Goal: Contribute content: Add original content to the website for others to see

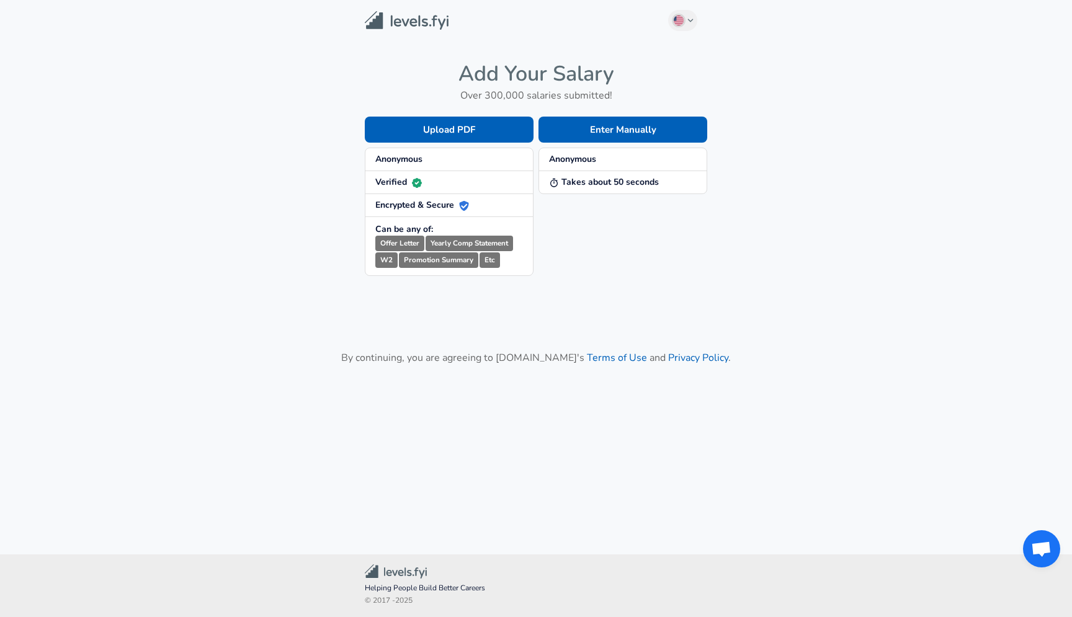
click at [400, 161] on strong "Anonymous" at bounding box center [398, 159] width 47 height 12
click at [602, 158] on span "Anonymous" at bounding box center [623, 159] width 148 height 12
click at [625, 129] on button "Enter Manually" at bounding box center [623, 130] width 169 height 26
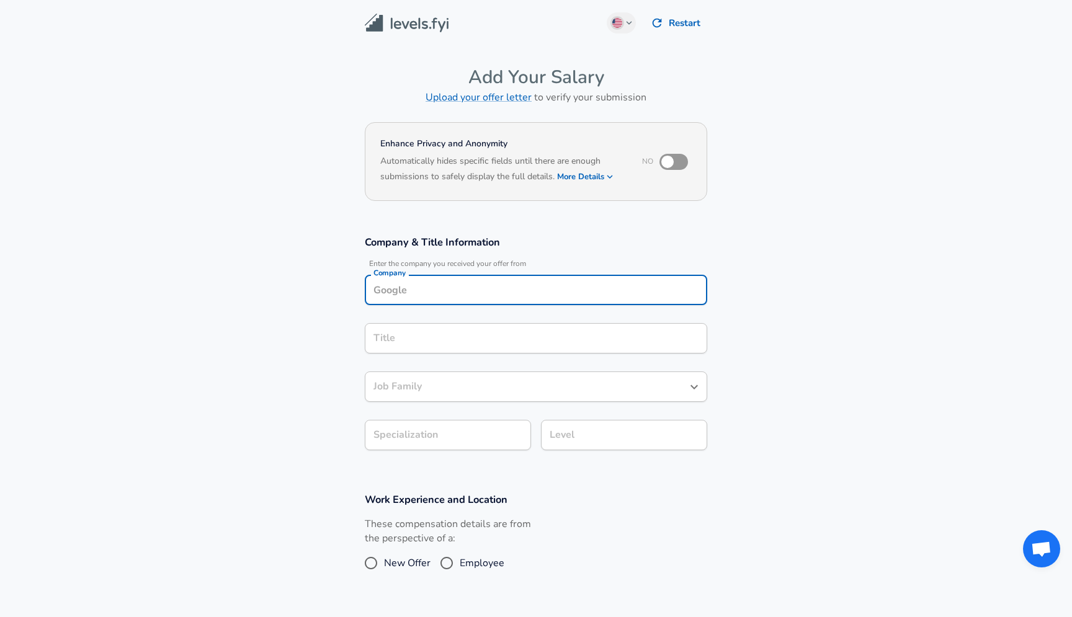
click at [470, 280] on input "Company" at bounding box center [535, 289] width 331 height 19
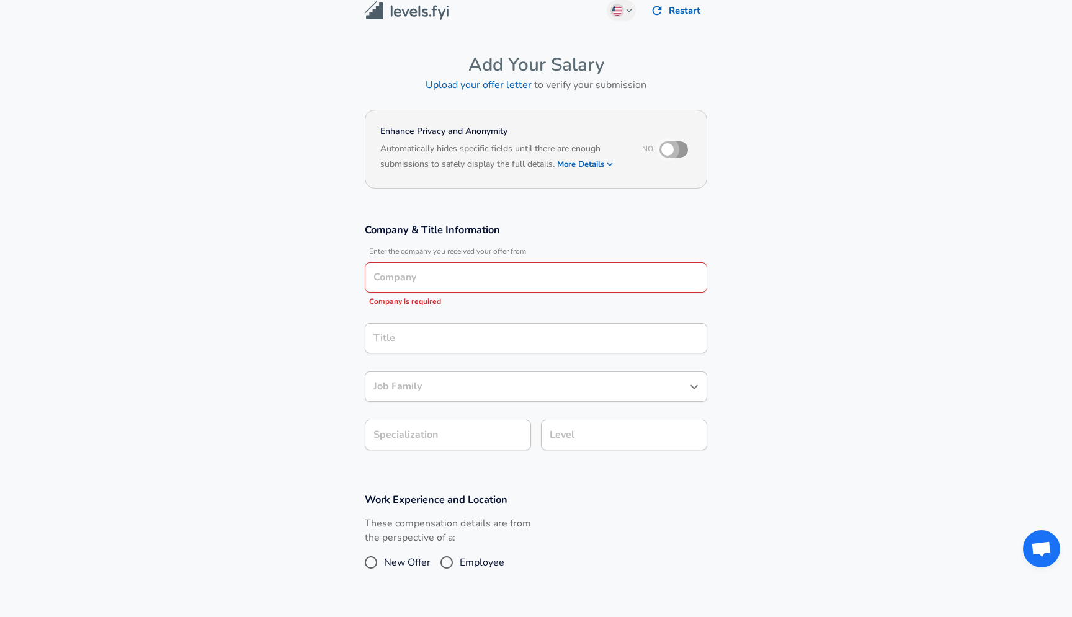
click at [677, 150] on input "checkbox" at bounding box center [667, 150] width 71 height 24
checkbox input "true"
click at [439, 283] on input "Company" at bounding box center [535, 277] width 331 height 19
click at [432, 306] on strong "ShareChat" at bounding box center [413, 307] width 44 height 12
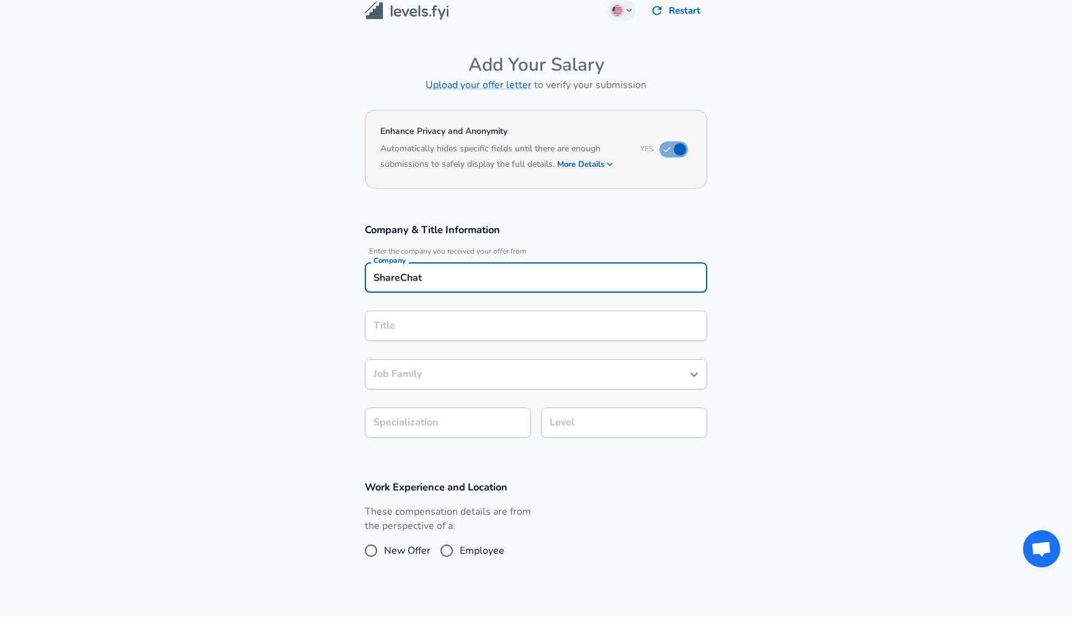
type input "ShareChat"
click at [475, 329] on input "Title" at bounding box center [535, 325] width 331 height 19
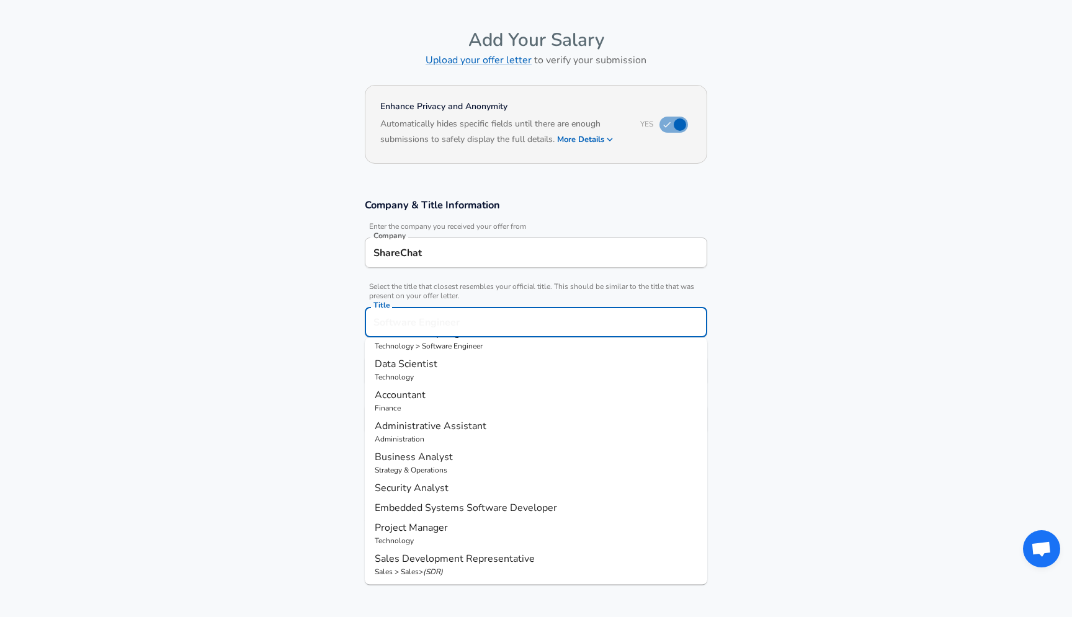
scroll to position [0, 0]
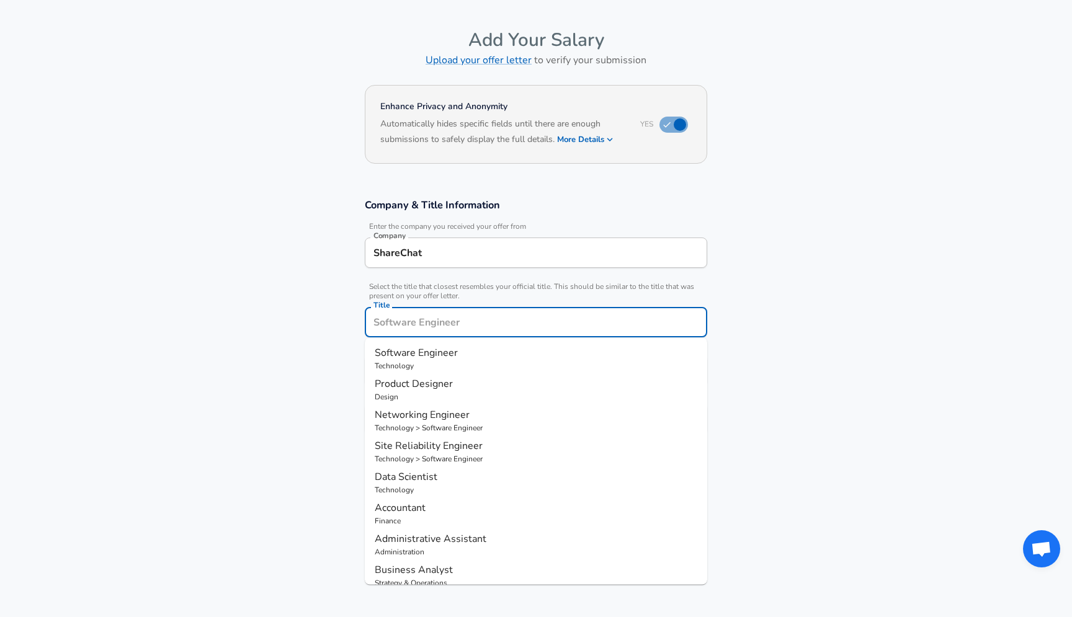
click at [489, 370] on p "Technology" at bounding box center [536, 365] width 323 height 11
type input "Software Engineer"
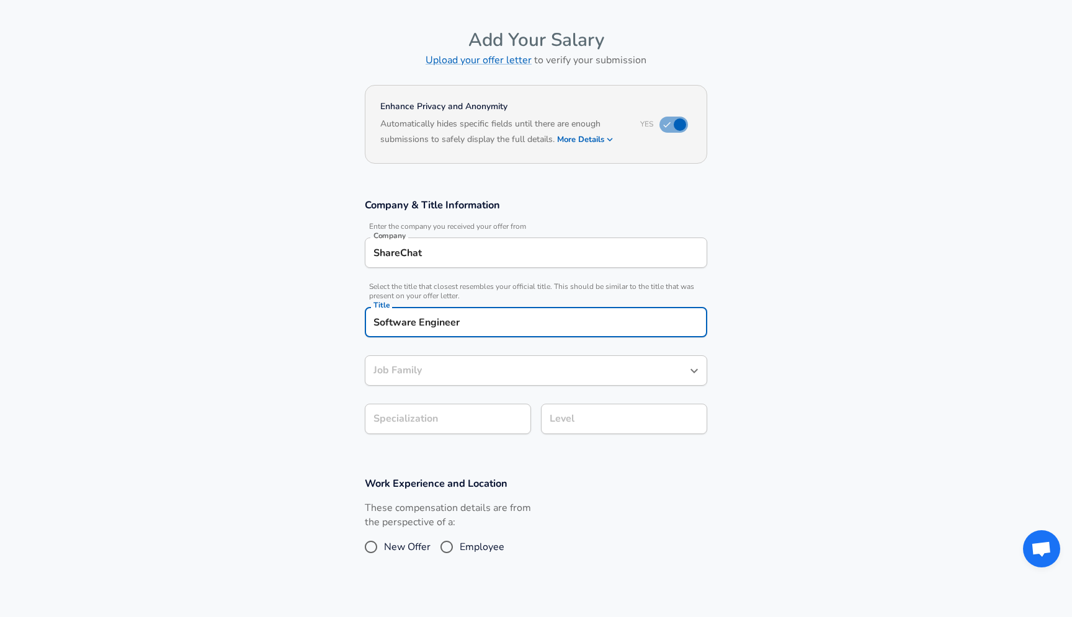
type input "Software Engineer"
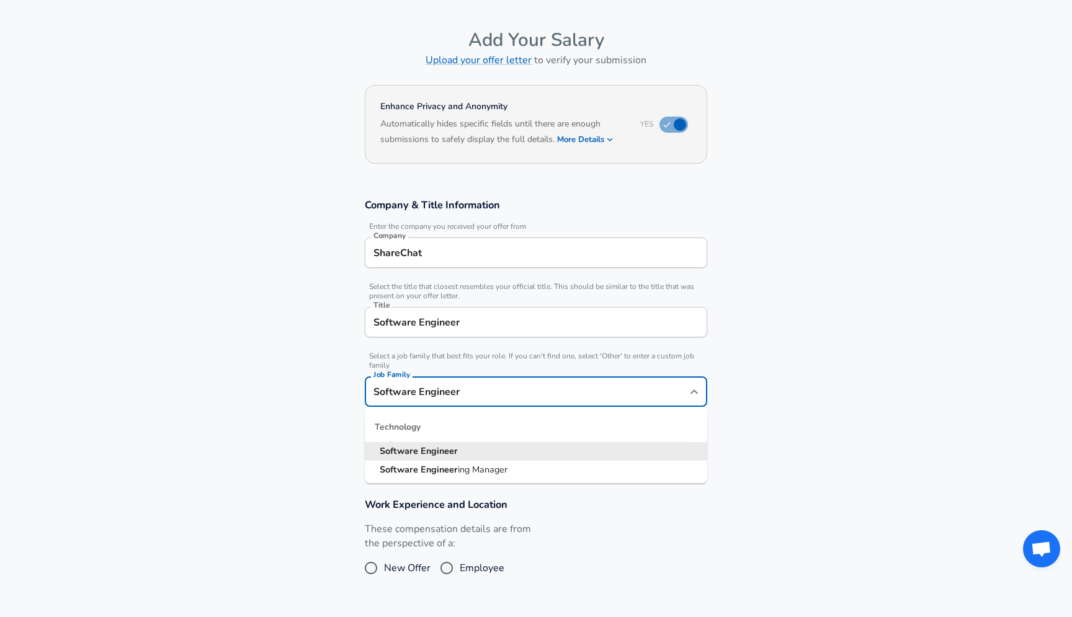
click at [481, 382] on input "Software Engineer" at bounding box center [526, 391] width 313 height 19
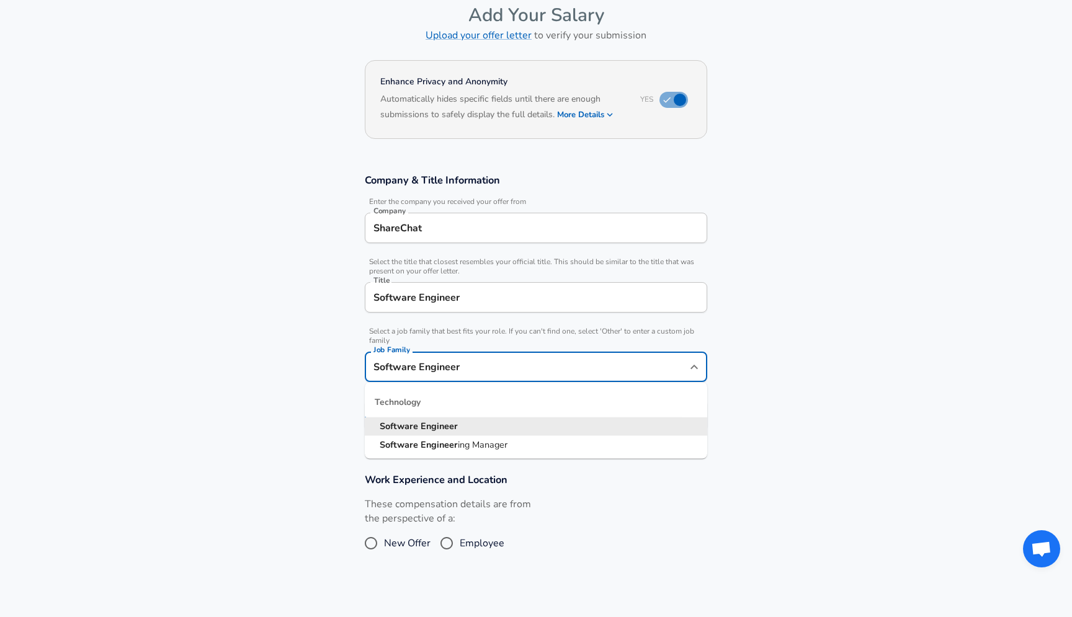
click at [481, 371] on input "Software Engineer" at bounding box center [526, 366] width 313 height 19
click at [461, 429] on li "Software Engineer" at bounding box center [536, 427] width 342 height 19
click at [450, 418] on body "English ([GEOGRAPHIC_DATA]) Change Restart Add Your Salary Upload your offer le…" at bounding box center [536, 246] width 1072 height 617
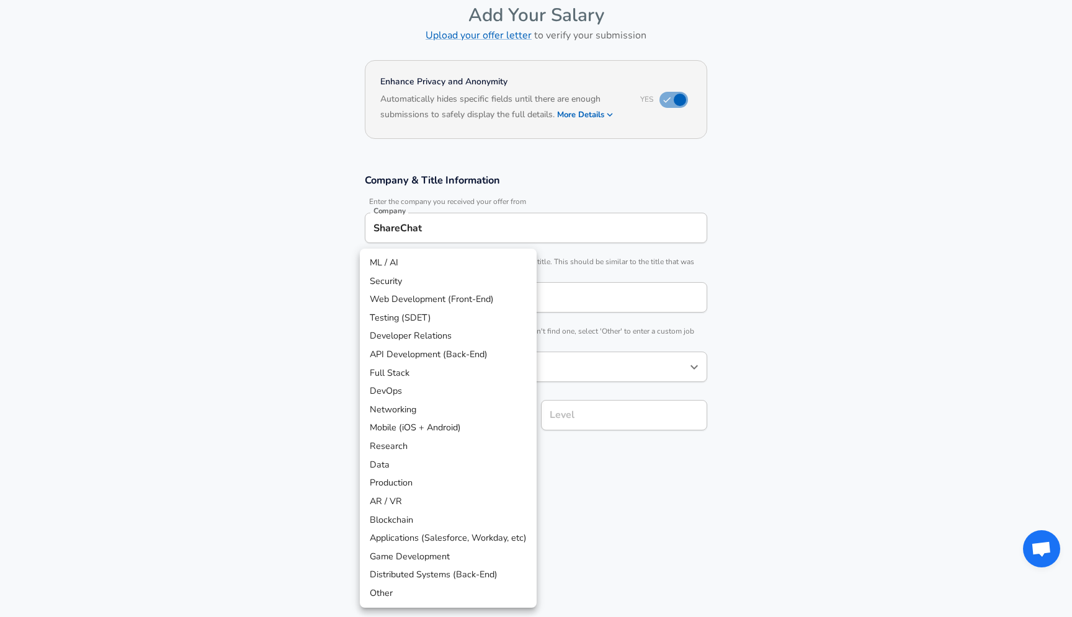
scroll to position [99, 0]
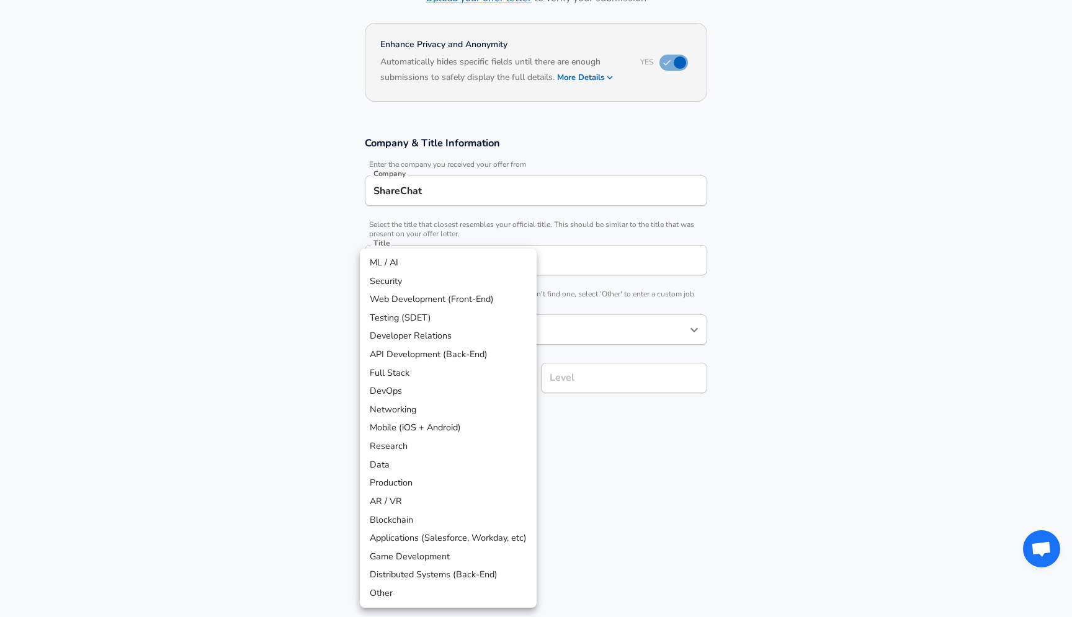
click at [451, 427] on li "Mobile (iOS + Android)" at bounding box center [448, 428] width 177 height 19
type input "Mobile (iOS + Android)"
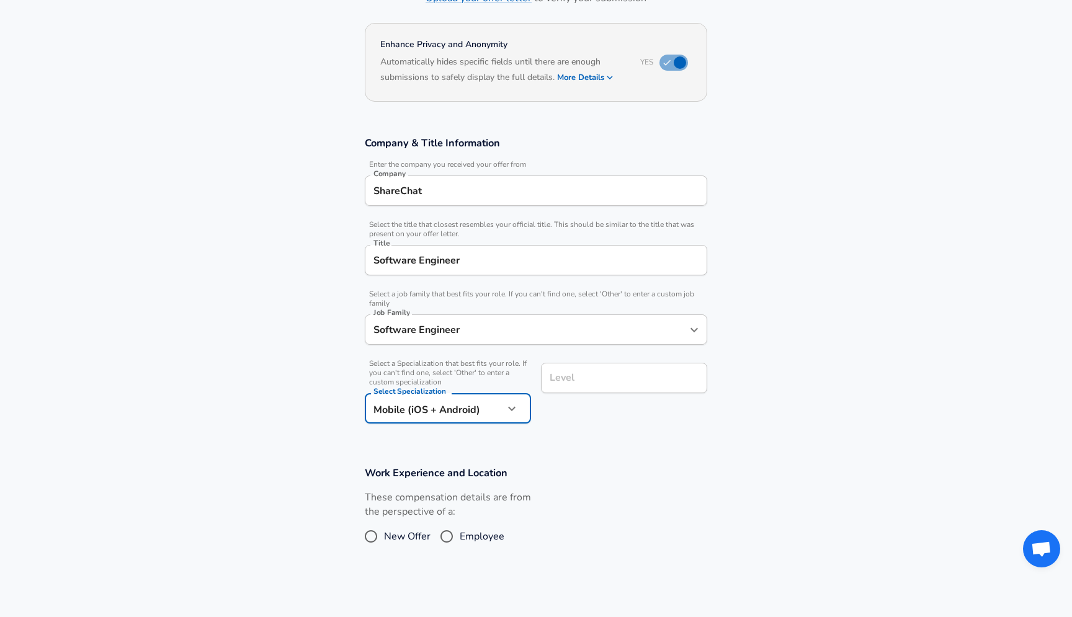
click at [591, 386] on input "Level" at bounding box center [624, 378] width 155 height 19
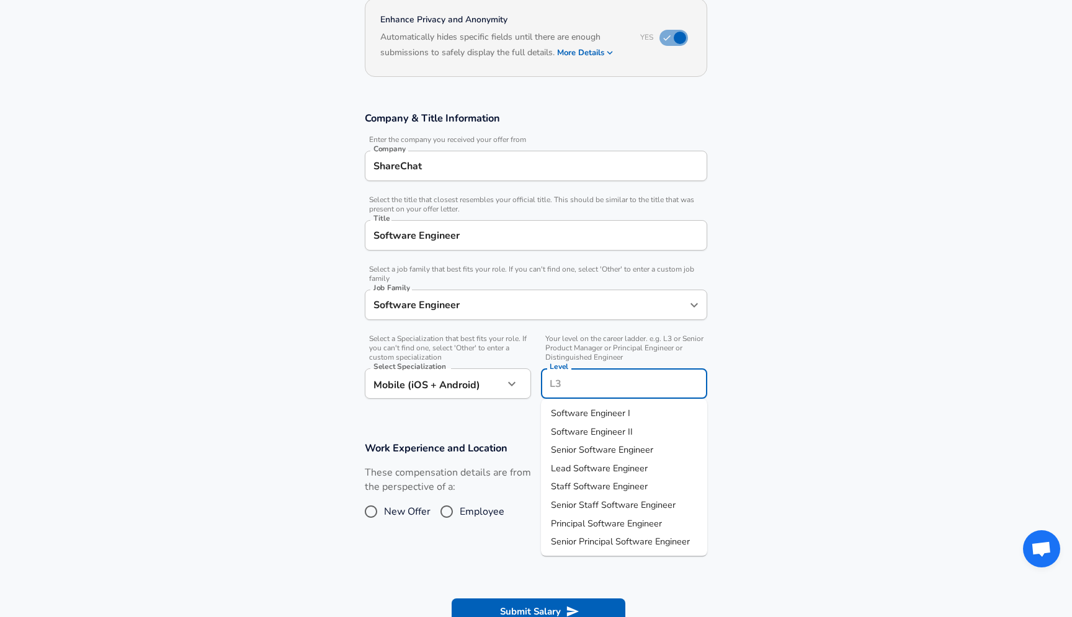
click at [596, 449] on span "Senior Software Engineer" at bounding box center [602, 450] width 102 height 12
type input "Senior Software Engineer"
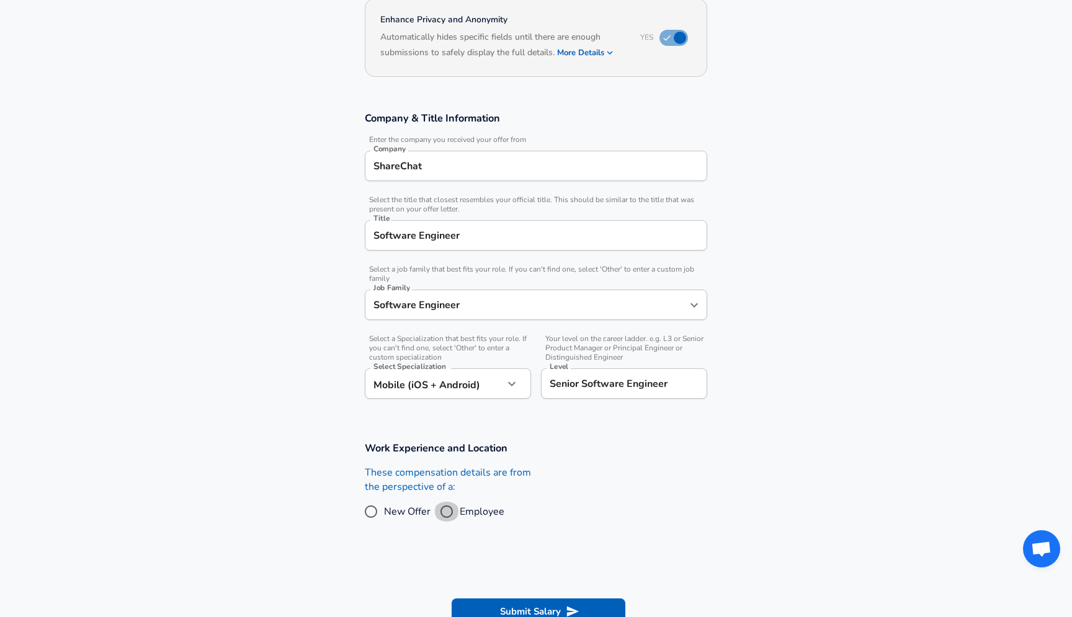
click at [450, 503] on input "Employee" at bounding box center [447, 512] width 26 height 20
radio input "true"
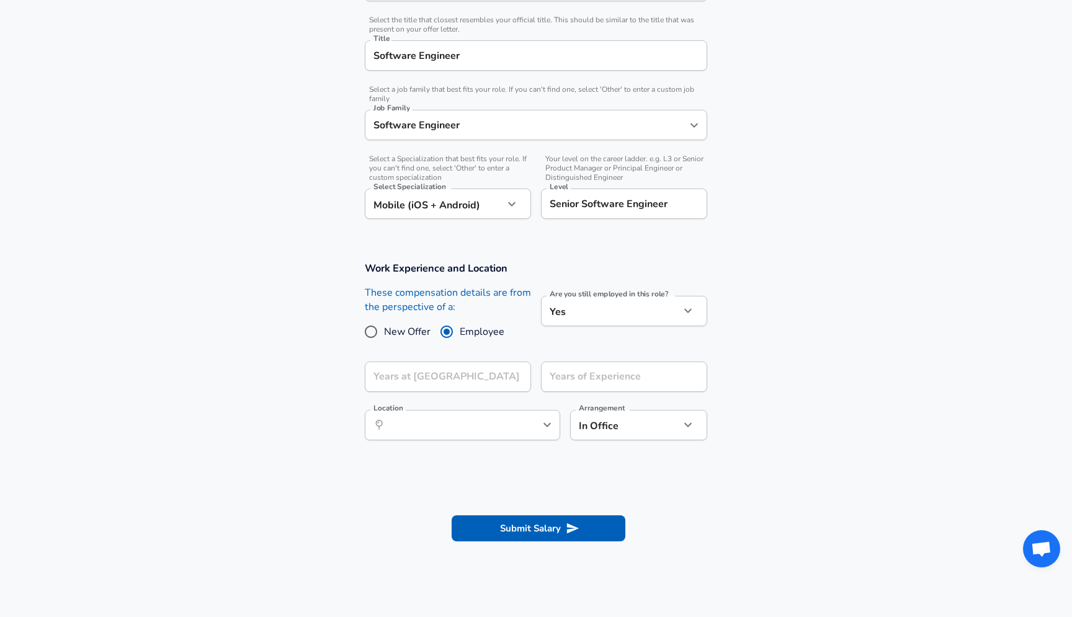
scroll to position [335, 0]
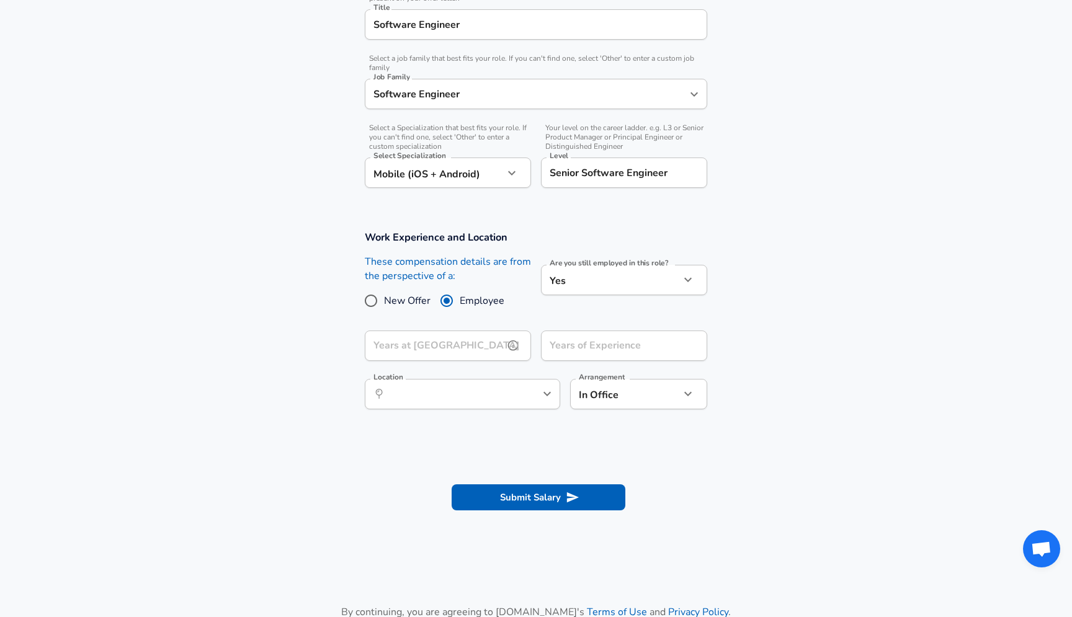
click at [477, 351] on input "Years at [GEOGRAPHIC_DATA]" at bounding box center [434, 346] width 139 height 30
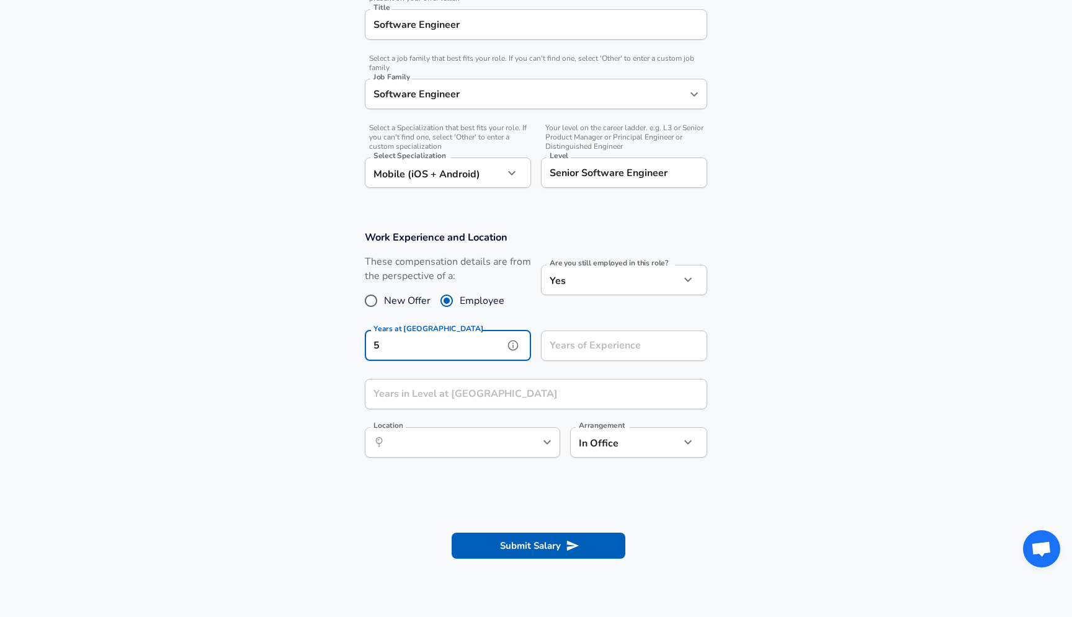
type input "5"
click at [615, 354] on input "Years of Experience" at bounding box center [610, 346] width 139 height 30
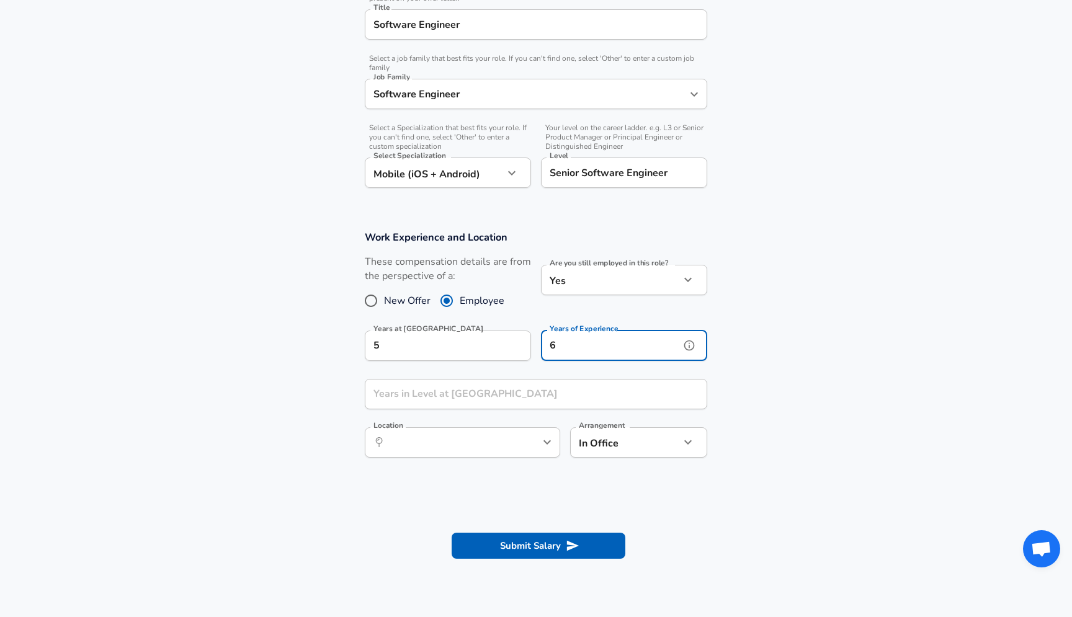
type input "6"
click at [516, 394] on input "Years in Level at [GEOGRAPHIC_DATA]" at bounding box center [522, 394] width 315 height 30
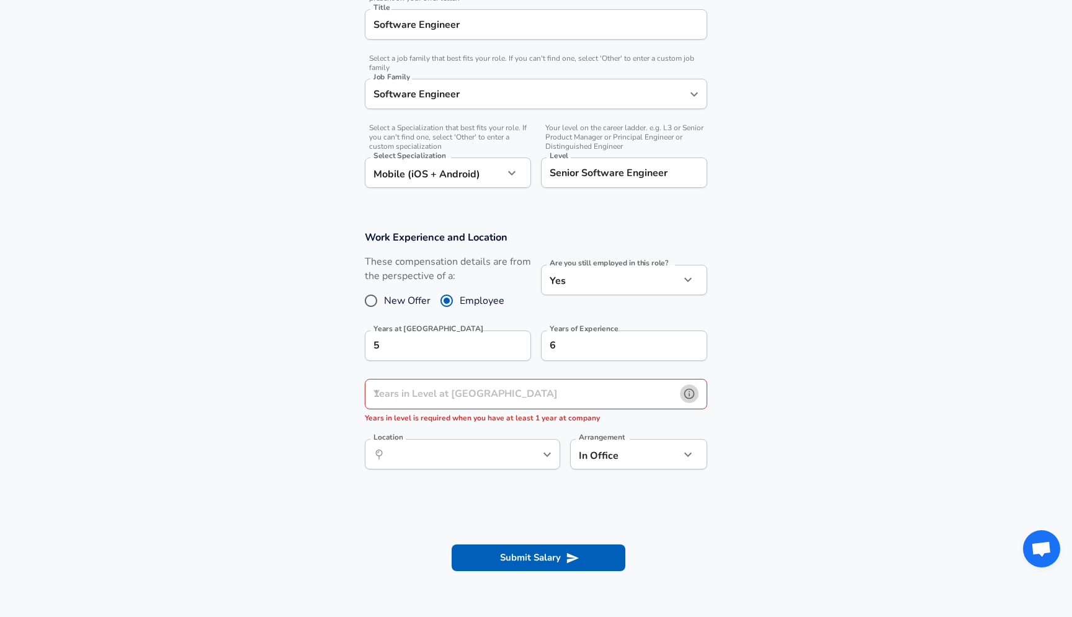
click at [685, 398] on icon "help" at bounding box center [689, 394] width 12 height 12
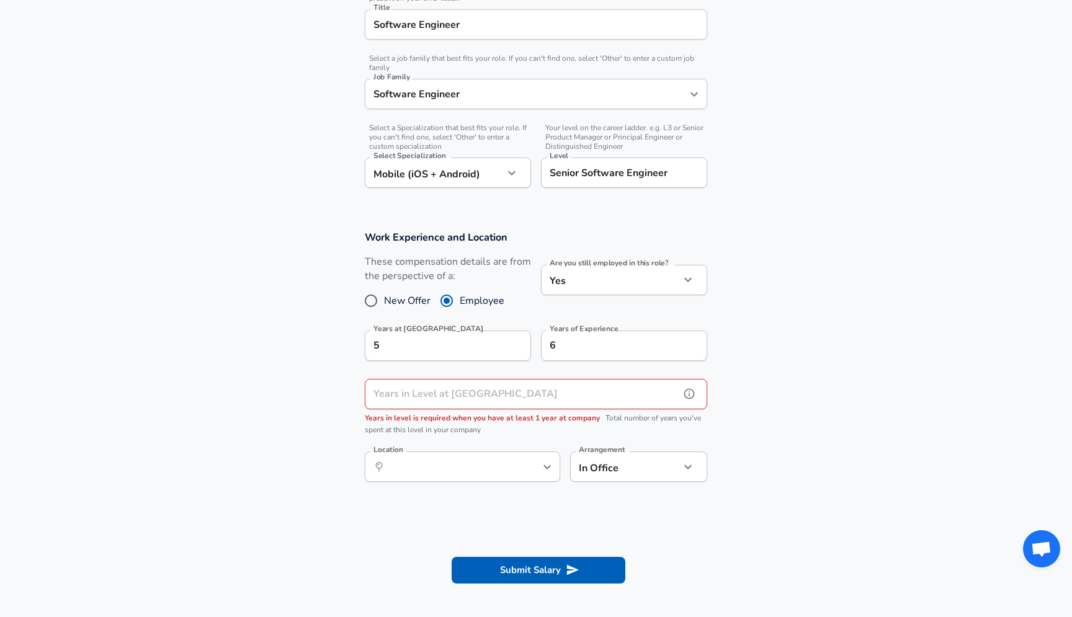
click at [500, 382] on input "Years in Level at [GEOGRAPHIC_DATA]" at bounding box center [522, 394] width 315 height 30
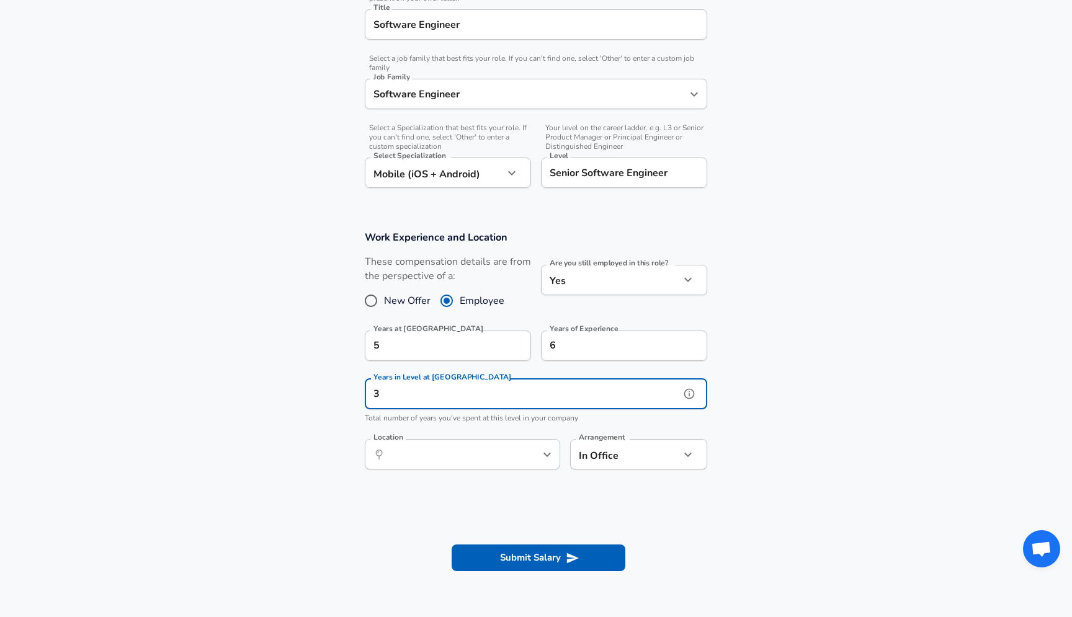
type input "3"
click at [478, 457] on input "Location" at bounding box center [448, 454] width 127 height 19
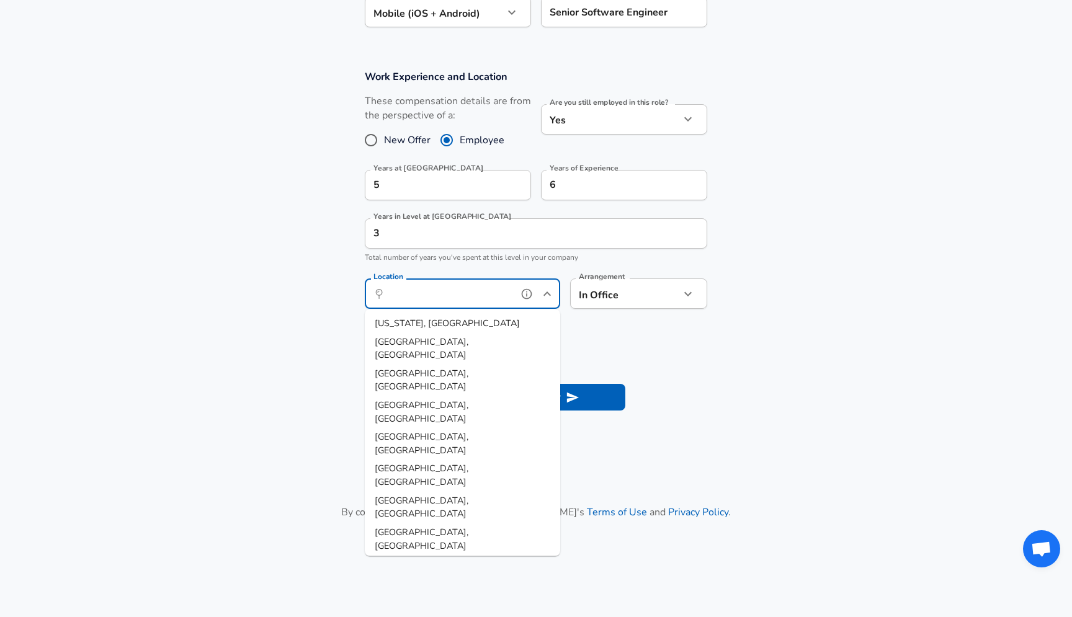
scroll to position [501, 0]
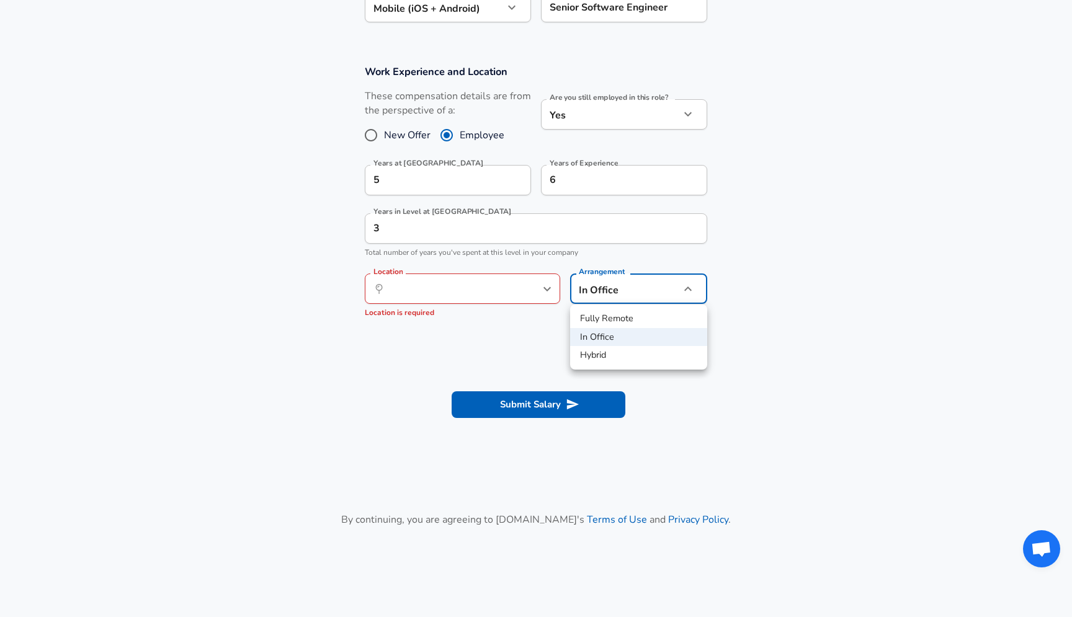
click at [617, 337] on li "In Office" at bounding box center [638, 337] width 137 height 19
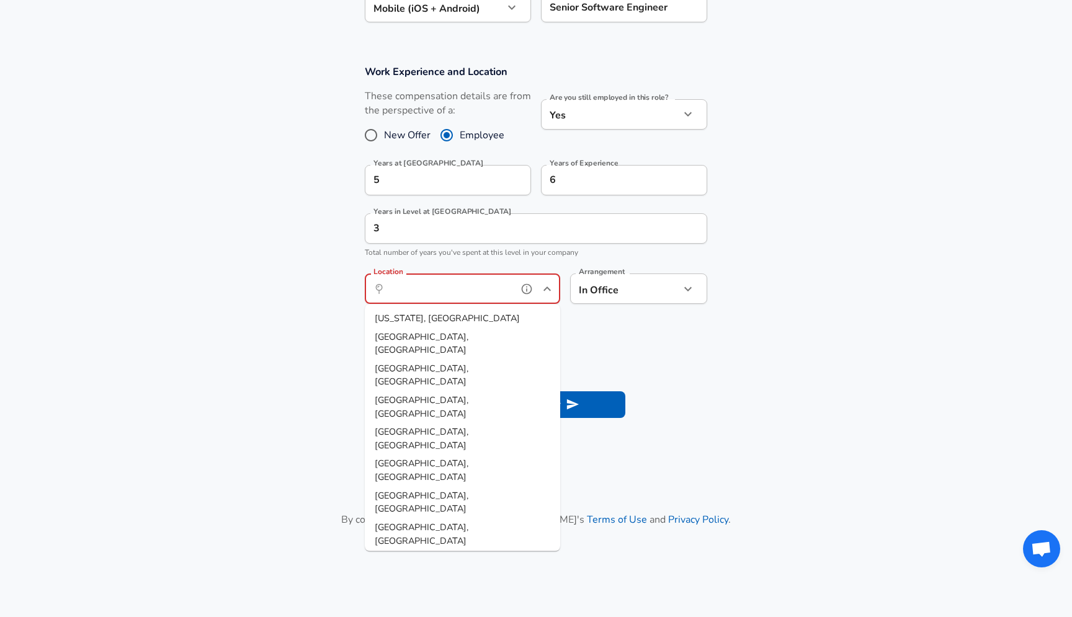
click at [461, 298] on input "Location" at bounding box center [448, 288] width 127 height 19
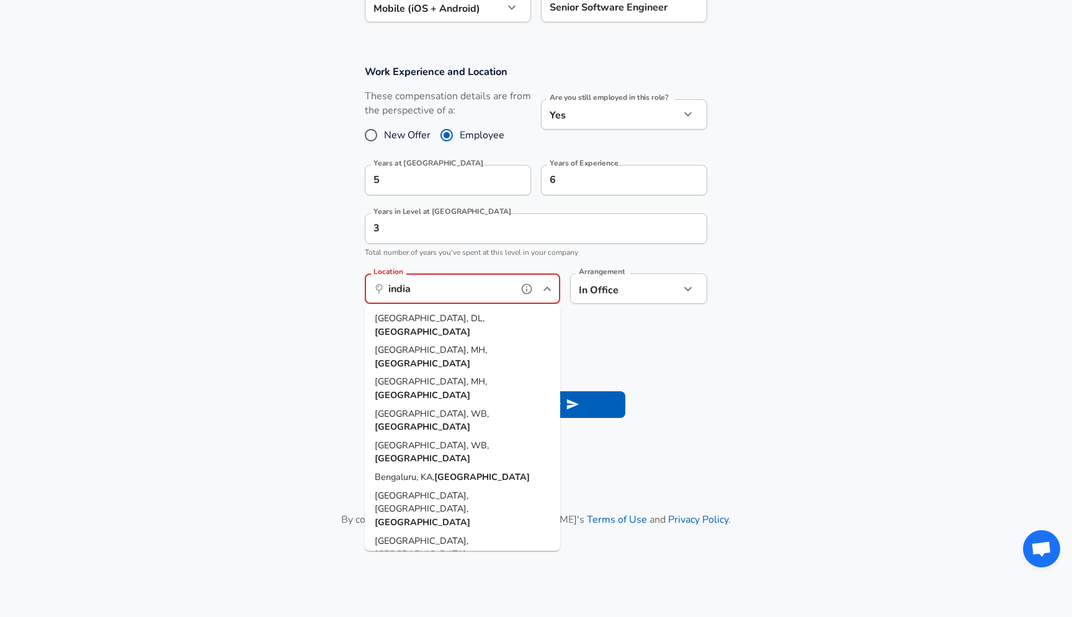
click at [421, 471] on span "Bengaluru, KA," at bounding box center [405, 477] width 60 height 12
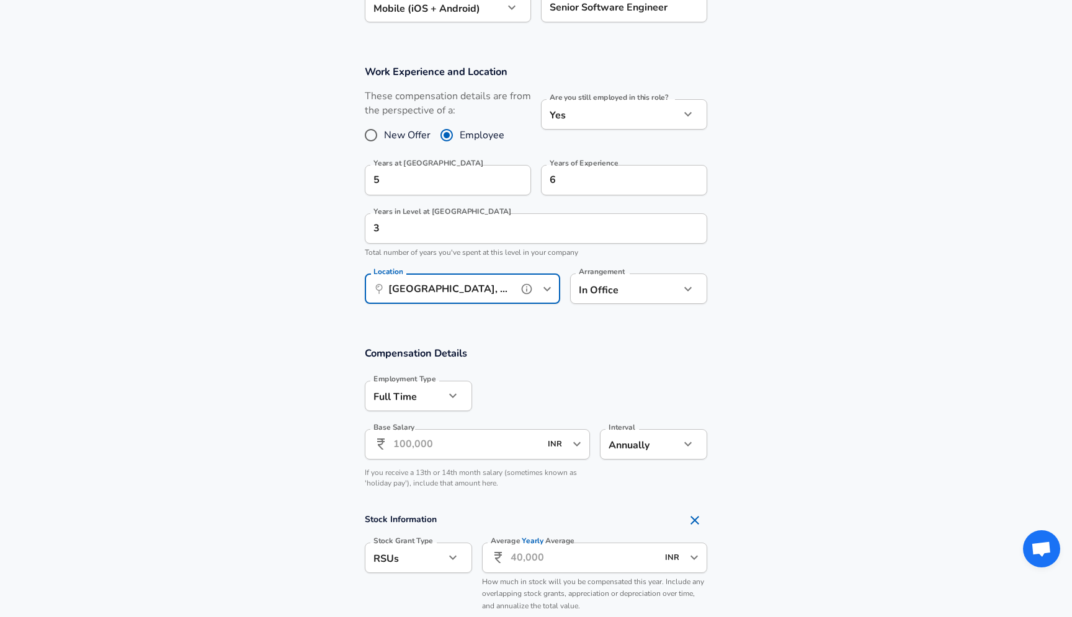
type input "[GEOGRAPHIC_DATA], [GEOGRAPHIC_DATA], [GEOGRAPHIC_DATA]"
click at [527, 452] on input "Base Salary" at bounding box center [466, 444] width 147 height 30
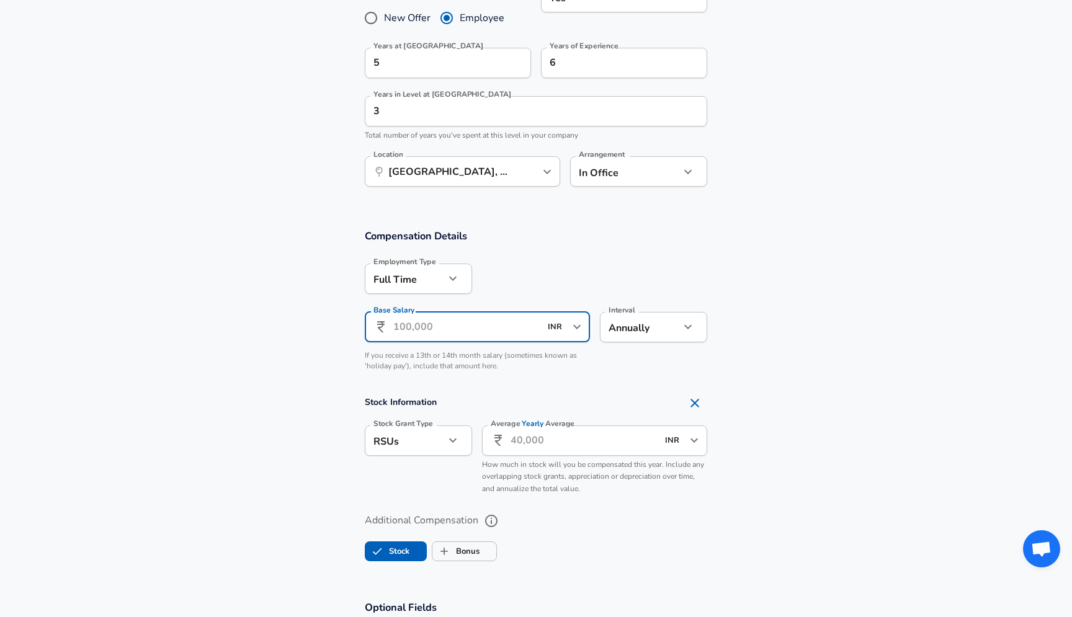
scroll to position [624, 0]
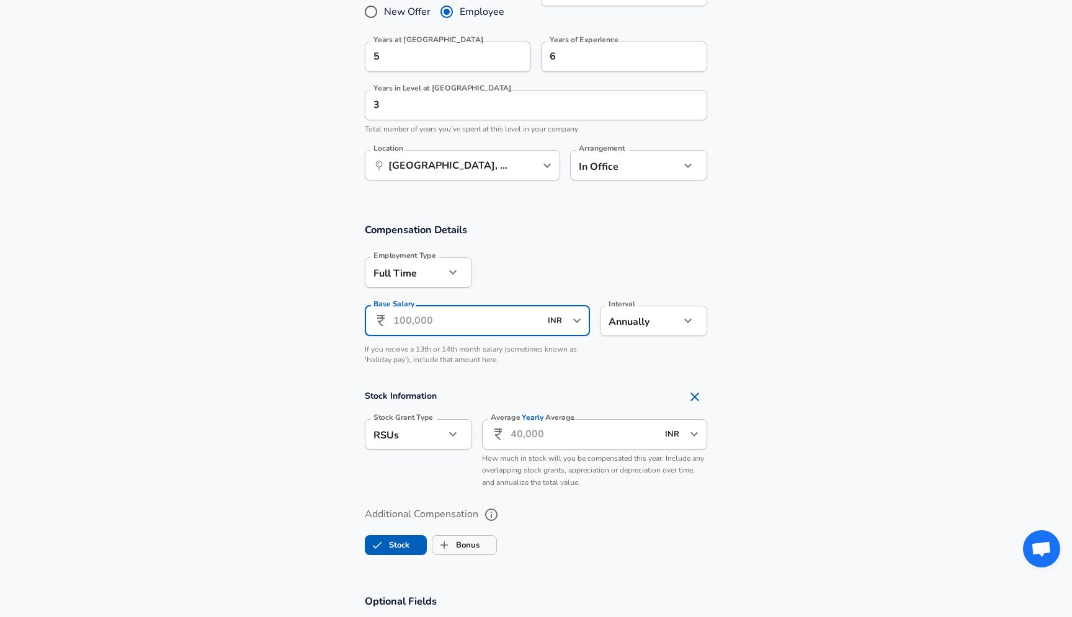
click at [448, 436] on div "RSUs stock Stock Grant Type" at bounding box center [418, 434] width 107 height 30
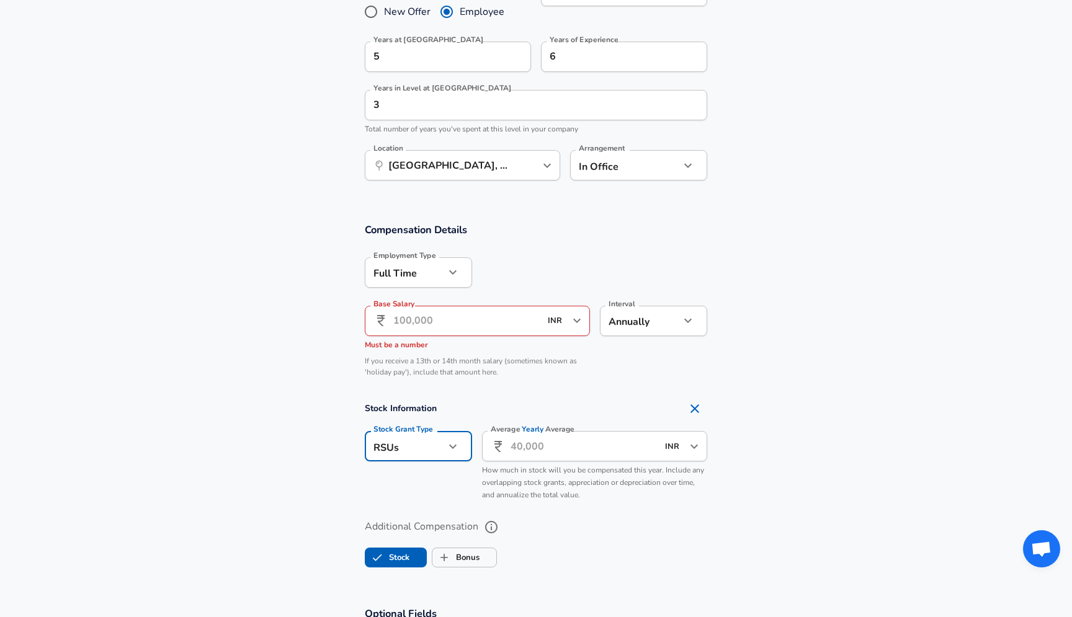
click at [451, 453] on icon "button" at bounding box center [452, 446] width 15 height 15
click at [434, 481] on li "Options" at bounding box center [418, 476] width 107 height 19
type input "option"
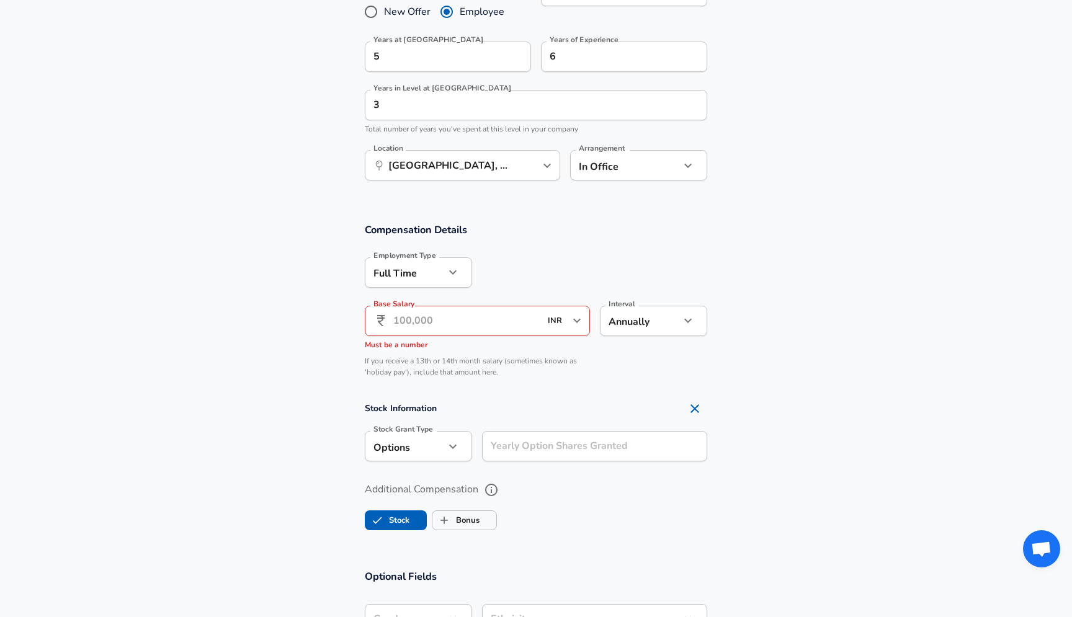
click at [570, 446] on input "Yearly Option Shares Granted" at bounding box center [594, 446] width 225 height 30
click at [428, 319] on input "Base Salary" at bounding box center [466, 321] width 147 height 30
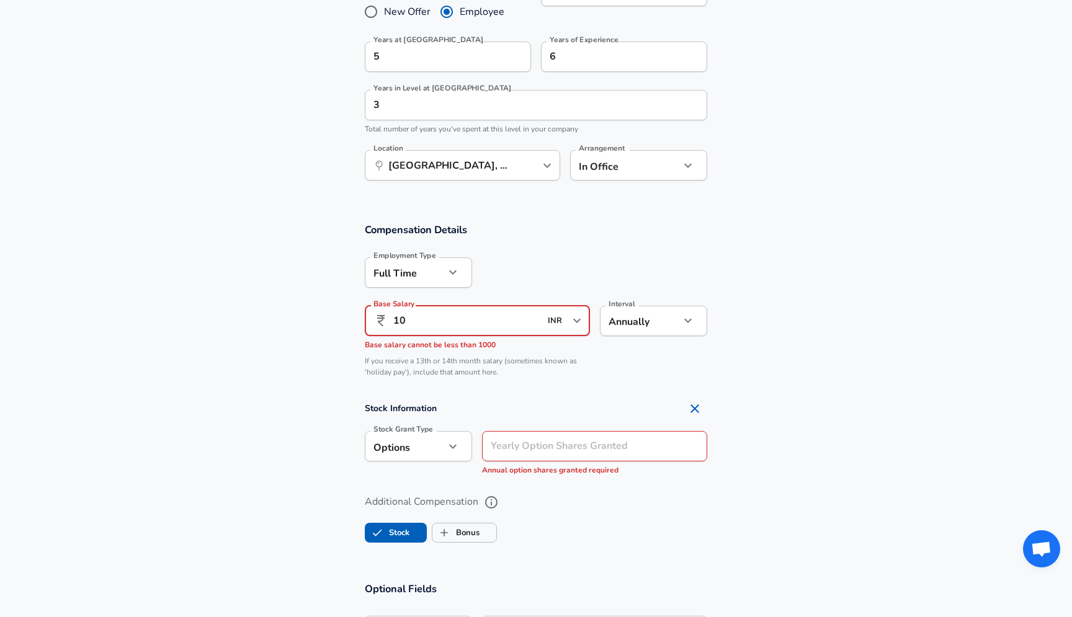
type input "1"
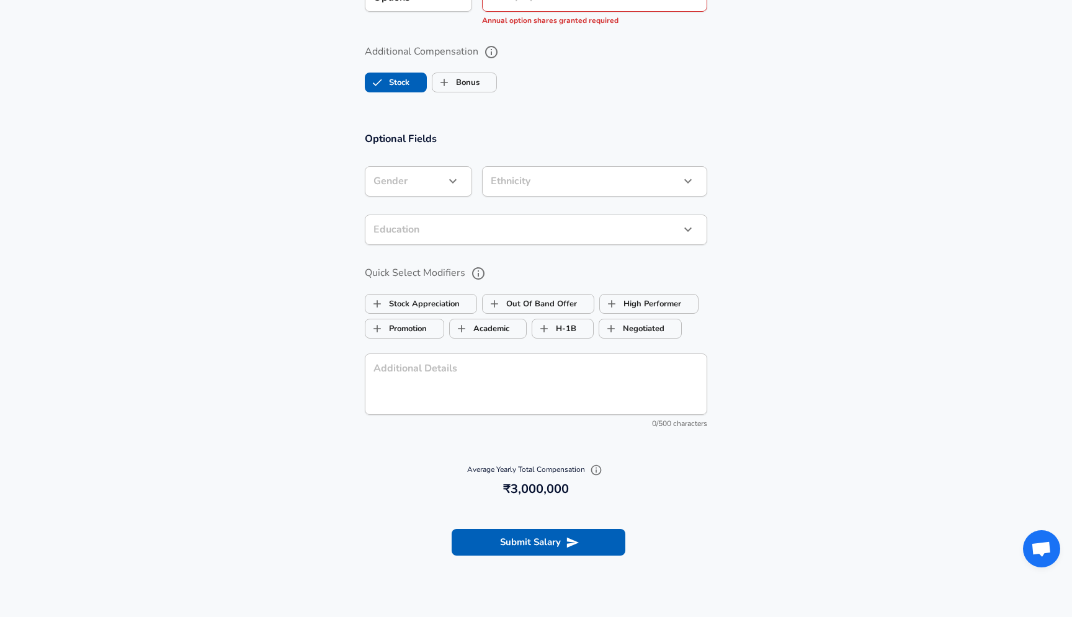
scroll to position [1079, 0]
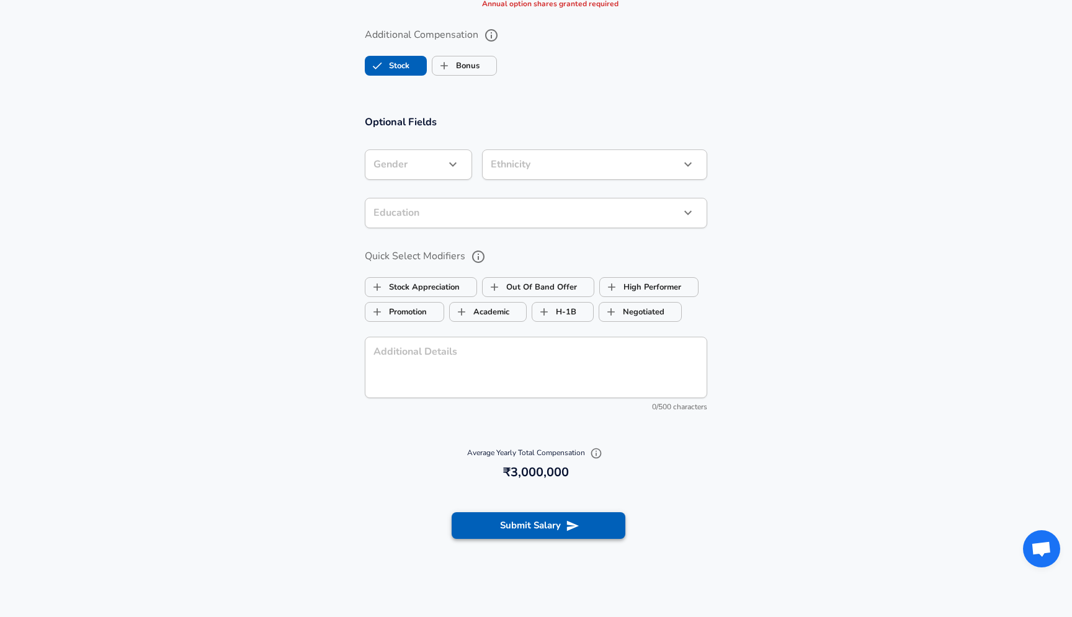
type input "30,00,000"
click at [511, 522] on button "Submit Salary" at bounding box center [539, 525] width 174 height 26
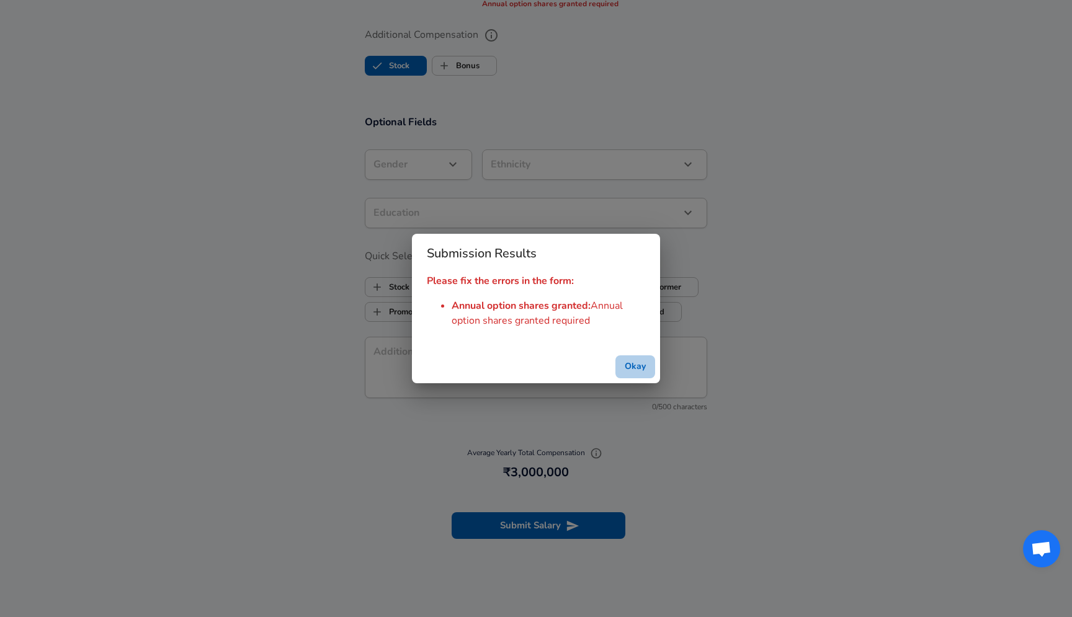
click at [630, 372] on button "Okay" at bounding box center [635, 366] width 40 height 23
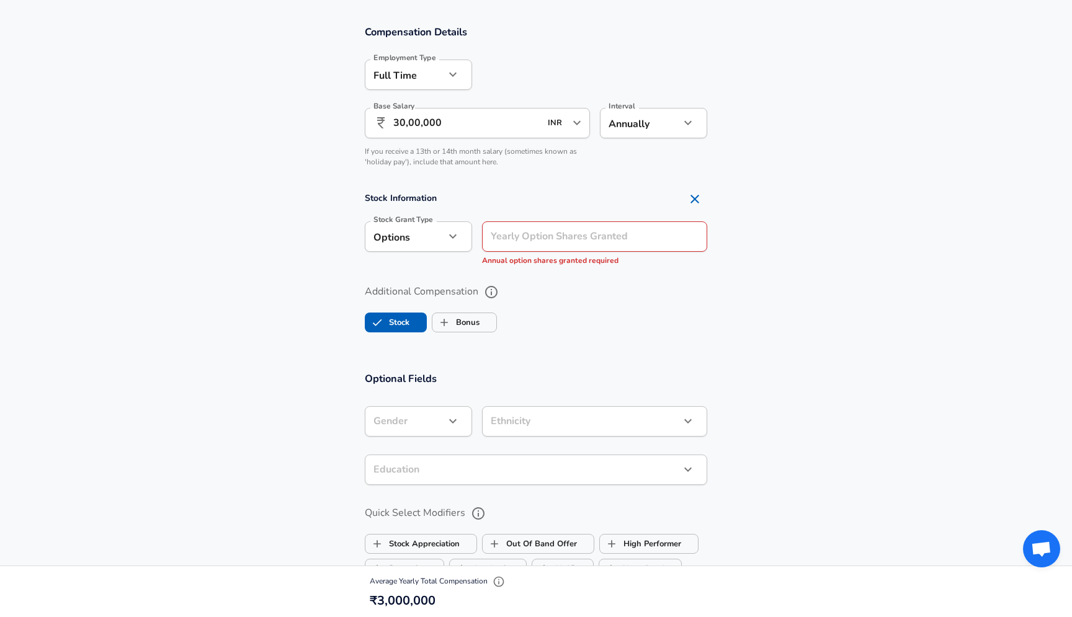
scroll to position [821, 0]
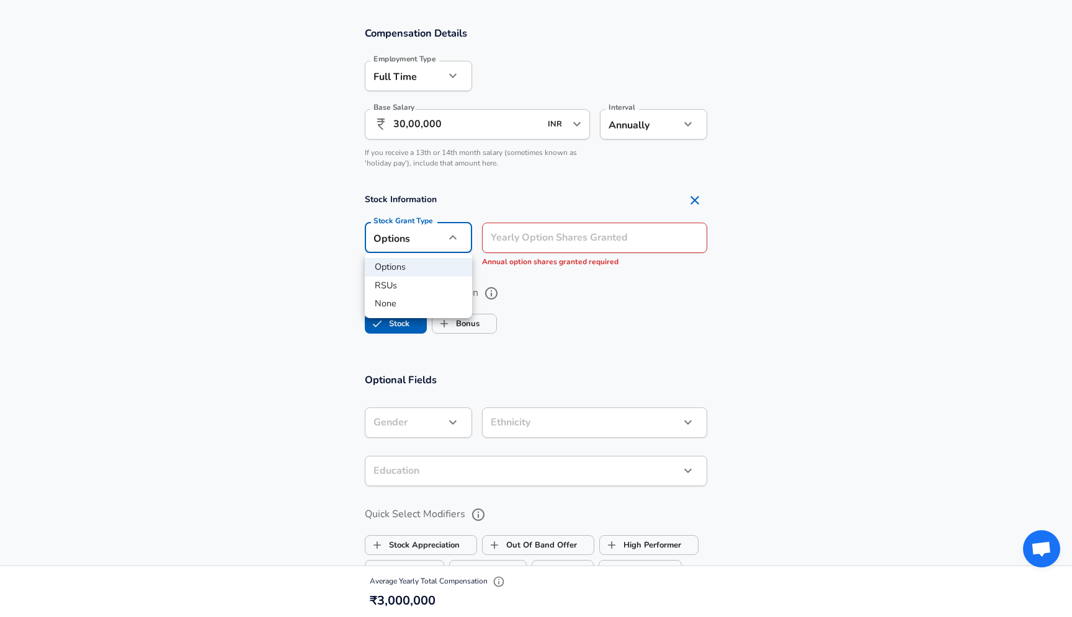
click at [424, 301] on li "None" at bounding box center [418, 304] width 107 height 19
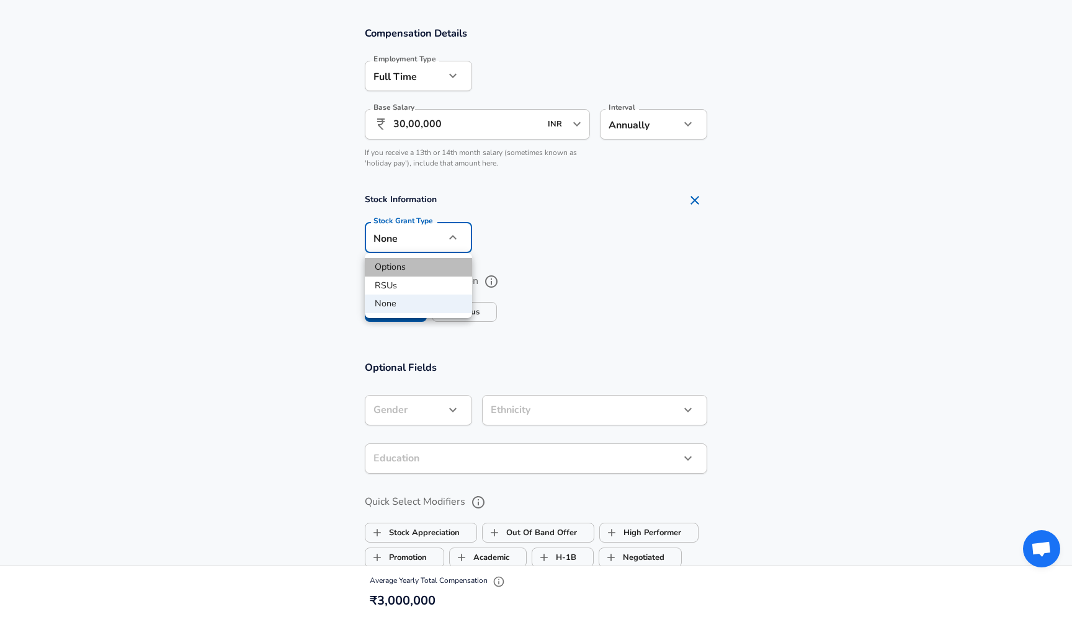
click at [429, 270] on li "Options" at bounding box center [418, 267] width 107 height 19
type input "option"
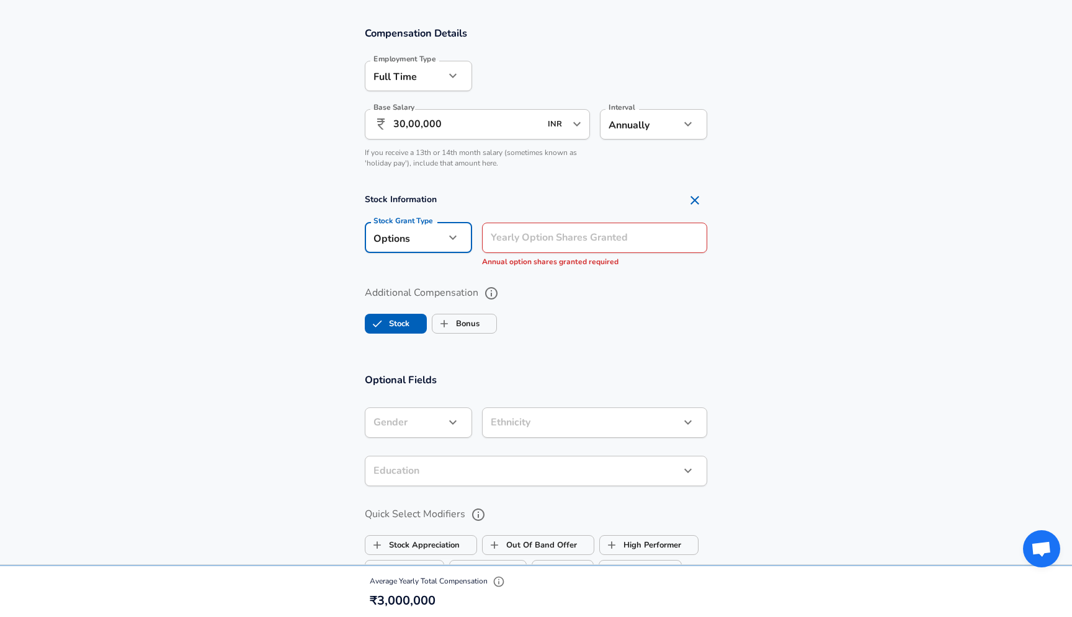
click at [553, 230] on input "Yearly Option Shares Granted" at bounding box center [594, 238] width 225 height 30
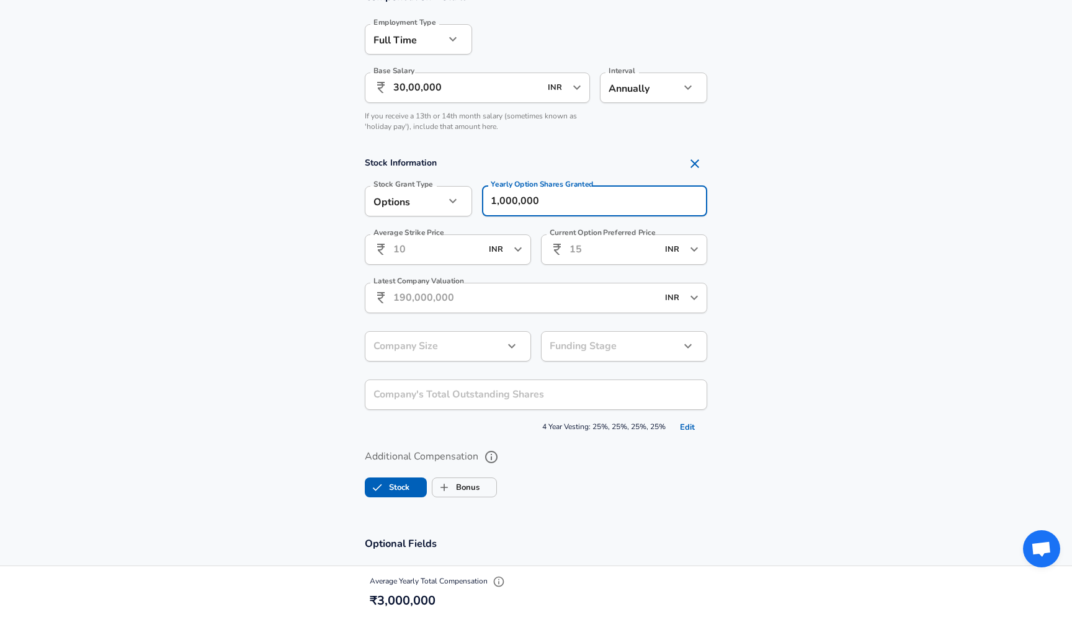
scroll to position [860, 0]
type input "1,000,000"
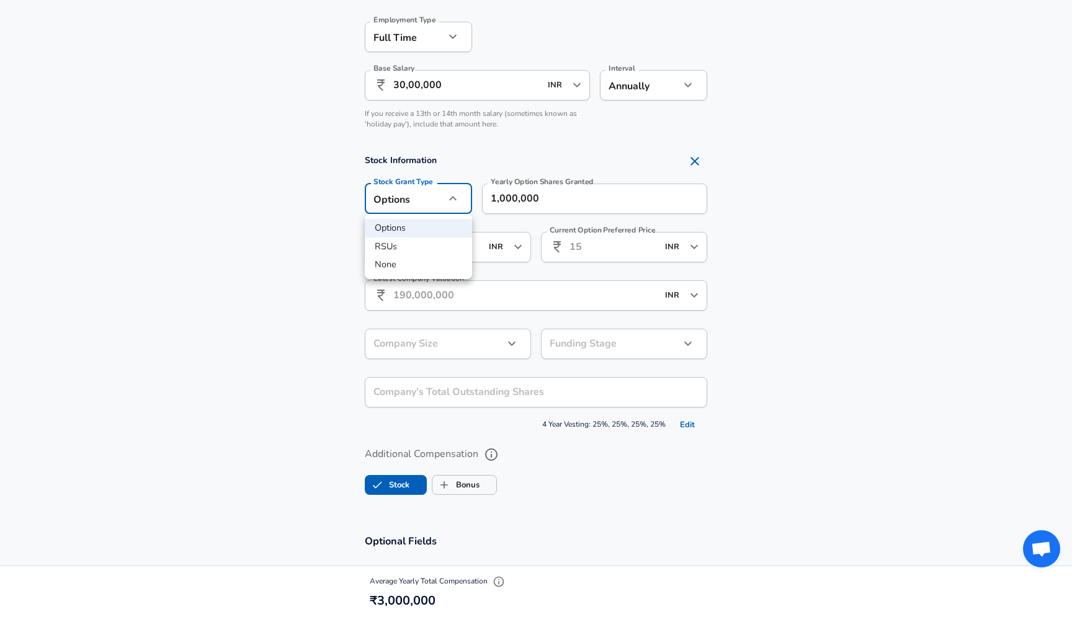
click at [414, 265] on li "None" at bounding box center [418, 265] width 107 height 19
type input "none"
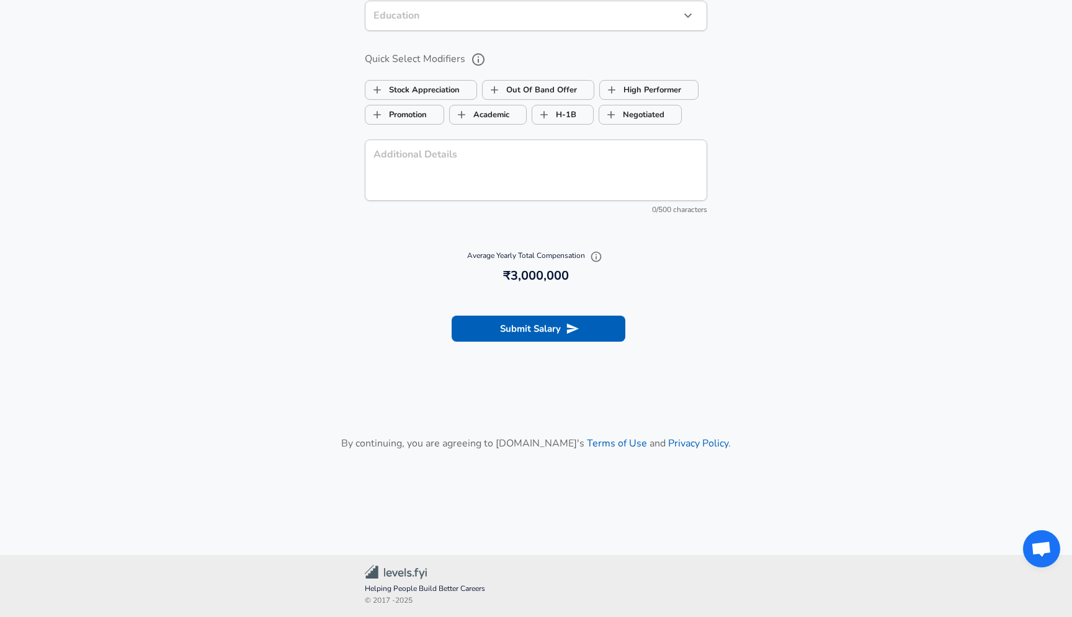
scroll to position [1264, 0]
click at [527, 336] on button "Submit Salary" at bounding box center [539, 329] width 174 height 26
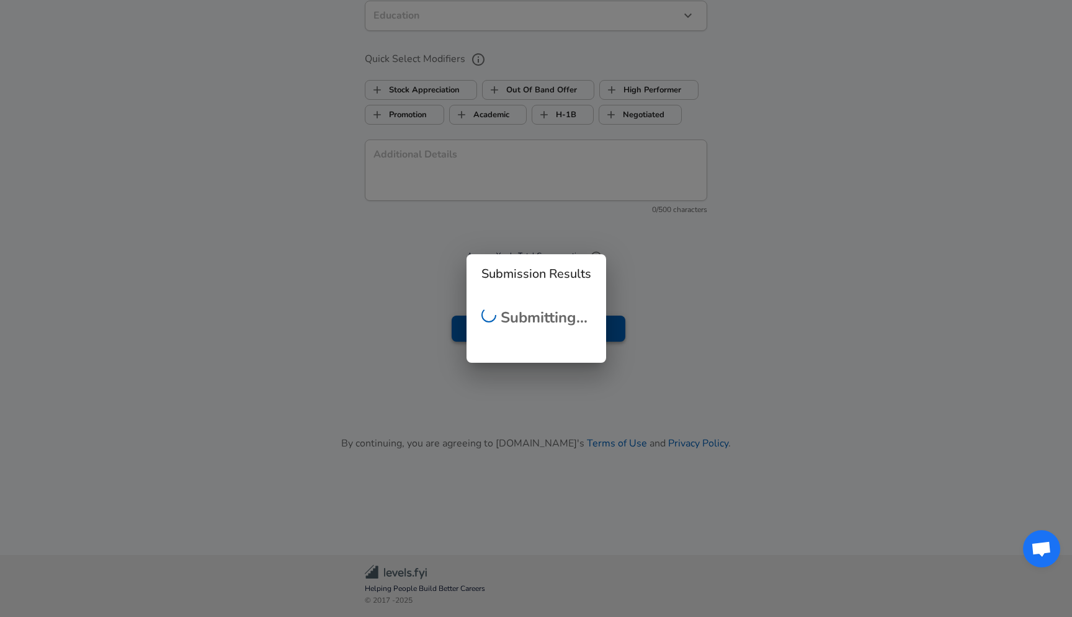
checkbox input "false"
